Goal: Navigation & Orientation: Understand site structure

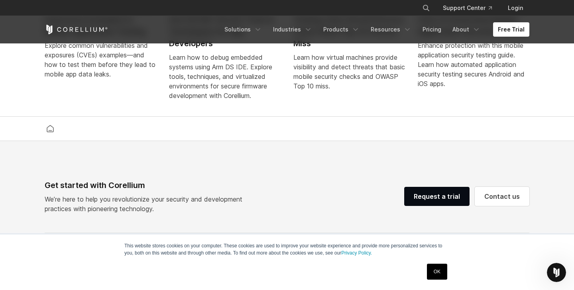
scroll to position [1882, 0]
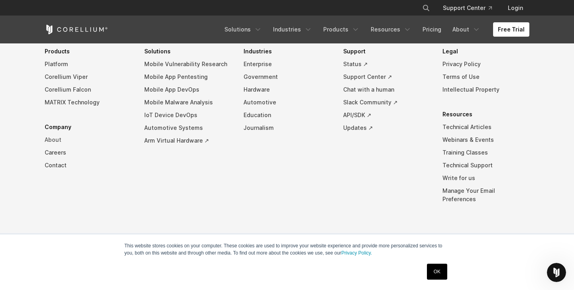
click at [53, 146] on link "About" at bounding box center [88, 139] width 87 height 13
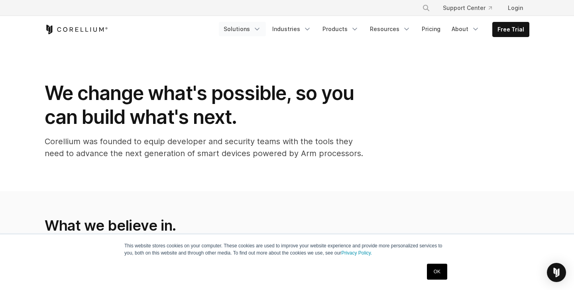
click at [249, 28] on link "Solutions" at bounding box center [242, 29] width 47 height 14
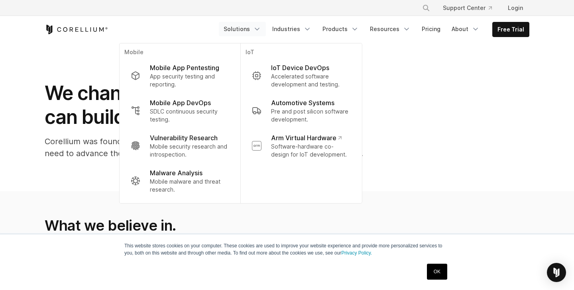
click at [70, 29] on icon "Corellium Home" at bounding box center [72, 29] width 4 height 4
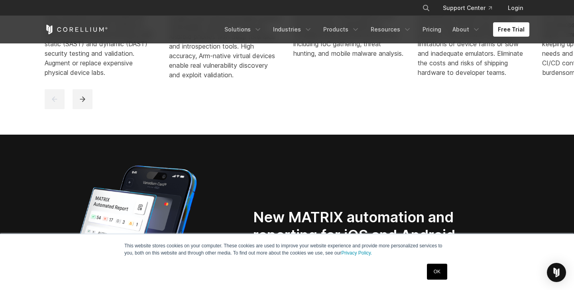
scroll to position [562, 0]
